Goal: Task Accomplishment & Management: Manage account settings

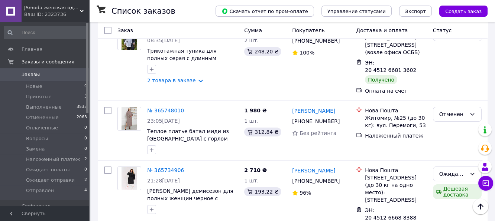
scroll to position [495, 0]
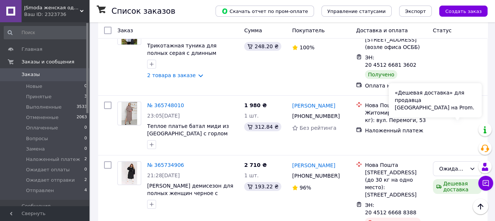
click at [463, 111] on div "«Дешевая доставка» для продавца [GEOGRAPHIC_DATA] на Prom." at bounding box center [434, 100] width 93 height 34
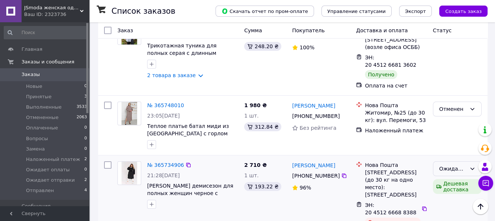
click at [468, 162] on div "Ожидает отправки" at bounding box center [457, 169] width 49 height 15
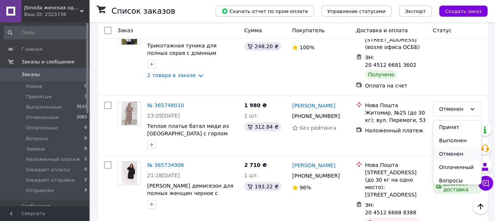
click at [459, 151] on li "Отменен" at bounding box center [457, 153] width 48 height 13
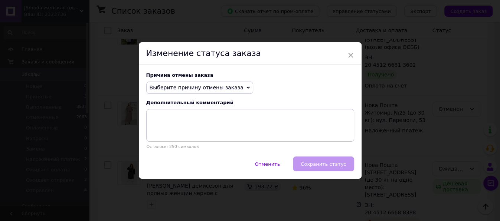
click at [227, 87] on span "Выберите причину отмены заказа" at bounding box center [197, 88] width 94 height 6
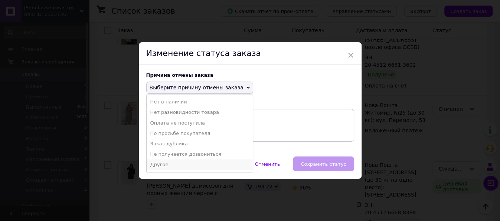
click at [167, 162] on li "Другое" at bounding box center [200, 165] width 106 height 10
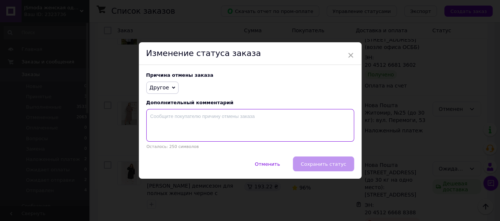
click at [197, 120] on textarea at bounding box center [250, 125] width 208 height 33
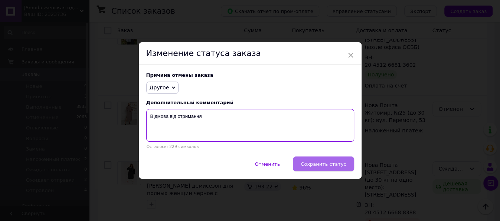
type textarea "Відмова від отримання"
click at [343, 169] on button "Сохранить статус" at bounding box center [323, 164] width 61 height 15
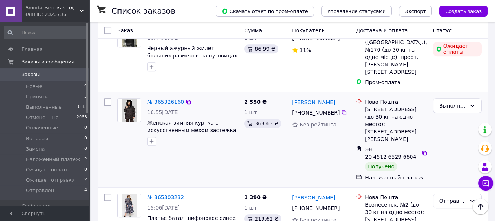
scroll to position [965, 0]
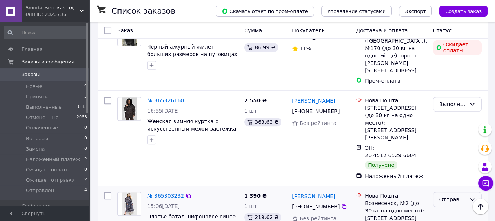
click at [458, 196] on div "Отправлен" at bounding box center [452, 200] width 27 height 8
click at [459, 118] on li "Отменен" at bounding box center [457, 117] width 48 height 13
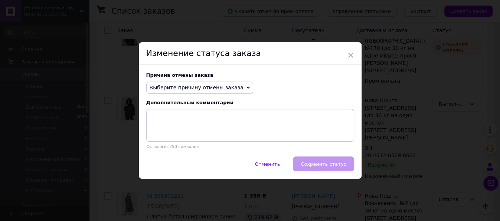
click at [217, 91] on span "Выберите причину отмены заказа" at bounding box center [197, 88] width 94 height 6
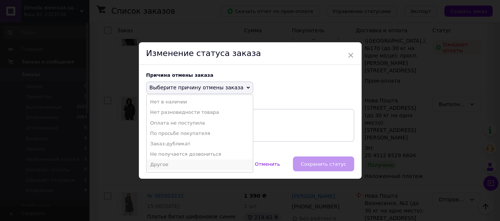
click at [168, 163] on li "Другое" at bounding box center [200, 165] width 106 height 10
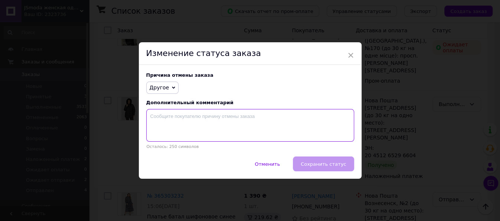
click at [175, 130] on textarea at bounding box center [250, 125] width 208 height 33
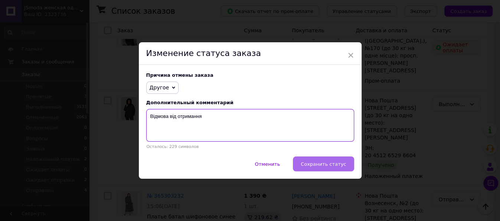
type textarea "Відмова від отримання"
click at [321, 162] on span "Сохранить статус" at bounding box center [323, 165] width 45 height 6
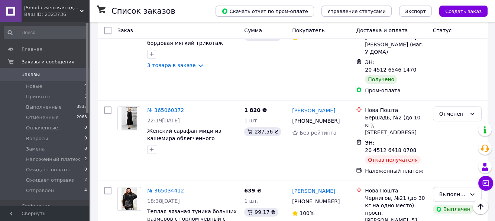
scroll to position [1312, 0]
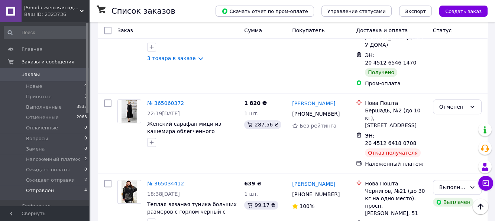
click at [46, 190] on span "Отправлен" at bounding box center [40, 191] width 28 height 7
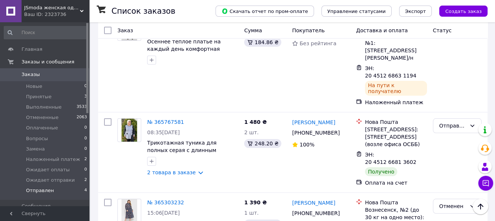
scroll to position [124, 0]
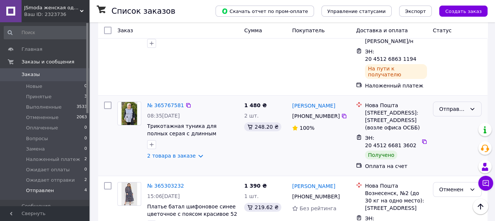
click at [457, 105] on div "Отправлен" at bounding box center [452, 109] width 27 height 8
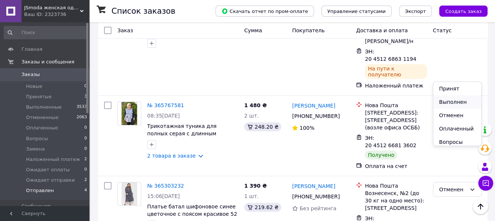
click at [457, 101] on li "Выполнен" at bounding box center [457, 101] width 48 height 13
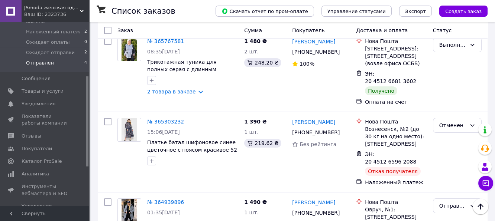
scroll to position [149, 0]
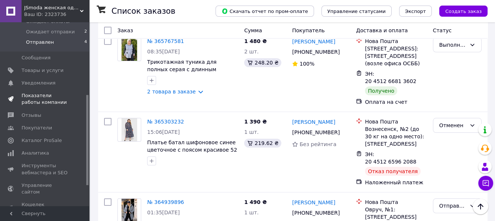
click at [49, 98] on span "Показатели работы компании" at bounding box center [45, 98] width 47 height 13
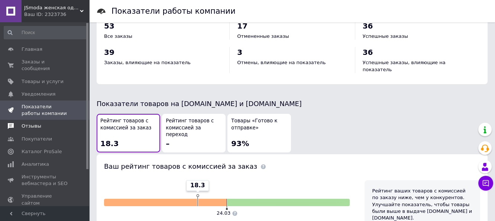
click at [49, 123] on span "Отзывы" at bounding box center [45, 126] width 47 height 7
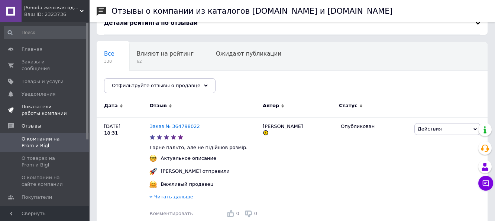
scroll to position [25, 0]
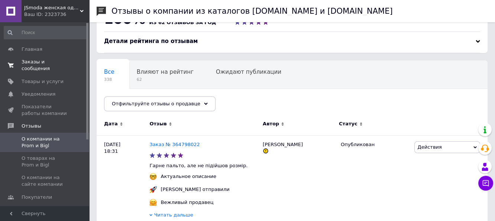
click at [50, 58] on link "Заказы и сообщения 0 0" at bounding box center [45, 65] width 91 height 19
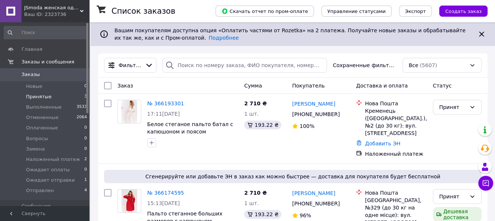
click at [45, 97] on span "Принятые" at bounding box center [39, 97] width 26 height 7
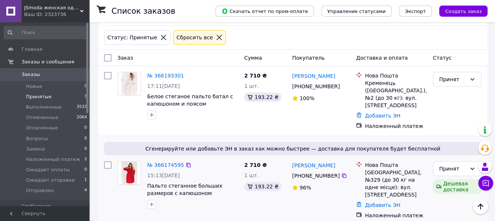
scroll to position [49, 0]
